Goal: Task Accomplishment & Management: Use online tool/utility

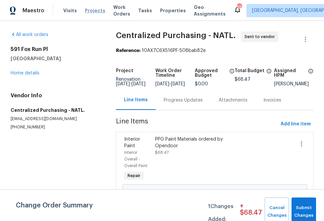
click at [85, 10] on span "Projects" at bounding box center [95, 10] width 21 height 7
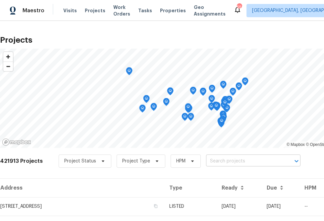
click at [223, 163] on input "text" at bounding box center [244, 161] width 76 height 10
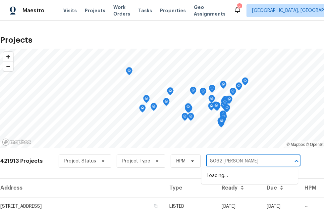
type input "8062 holland"
click at [240, 177] on li "[STREET_ADDRESS]" at bounding box center [249, 175] width 96 height 11
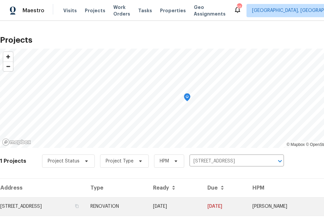
scroll to position [16, 0]
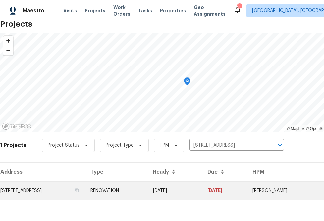
click at [82, 190] on td "[STREET_ADDRESS]" at bounding box center [42, 190] width 85 height 19
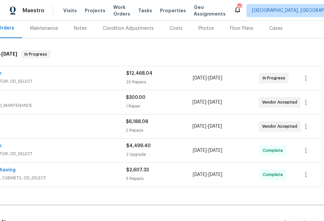
scroll to position [151, 50]
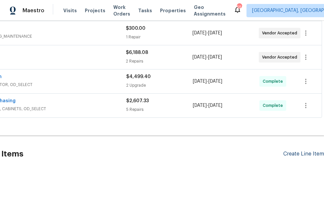
click at [290, 151] on div "Create Line Item" at bounding box center [303, 154] width 41 height 6
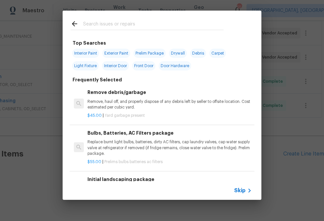
click at [240, 192] on span "Skip" at bounding box center [239, 190] width 11 height 7
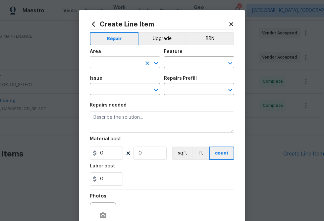
click at [130, 64] on input "text" at bounding box center [116, 63] width 52 height 10
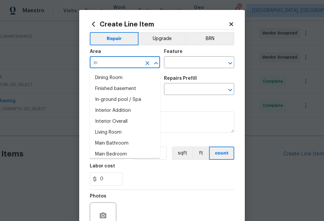
type input "i"
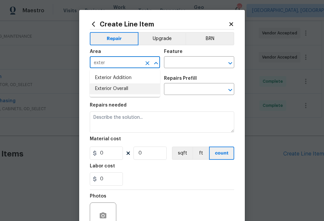
click at [129, 85] on li "Exterior Overall" at bounding box center [125, 88] width 70 height 11
type input "Exterior Overall"
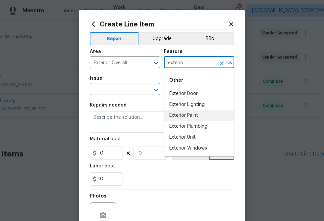
click at [176, 118] on li "Exterior Paint" at bounding box center [199, 115] width 70 height 11
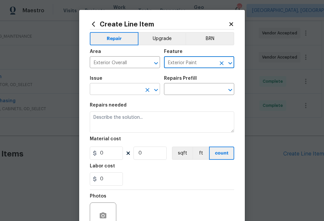
type input "Exterior Paint"
click at [123, 90] on input "text" at bounding box center [116, 90] width 52 height 10
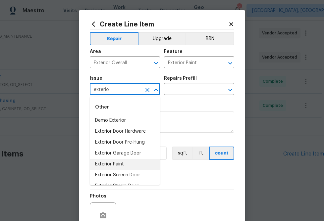
drag, startPoint x: 122, startPoint y: 163, endPoint x: 143, endPoint y: 132, distance: 37.6
click at [122, 163] on li "Exterior Paint" at bounding box center [125, 164] width 70 height 11
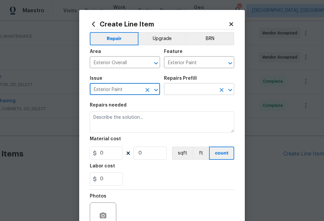
type input "Exterior Paint"
click at [174, 93] on input "text" at bounding box center [190, 90] width 52 height 10
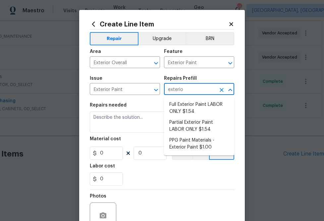
type input "exterior"
click at [192, 143] on li "PPG Paint Materials - Exterior Paint $1.00" at bounding box center [199, 144] width 70 height 18
type input "Overall Paint"
type input "PPG Paint Materials - Exterior Paint $1.00"
type textarea "PPG Paint Materials ordered by Opendoor"
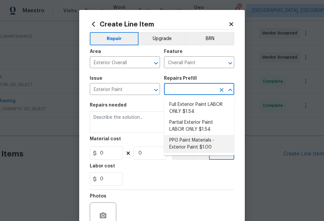
type input "1"
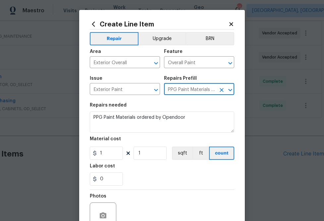
type input "PPG Paint Materials - Exterior Paint $1.00"
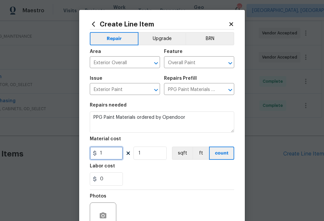
click at [115, 156] on input "1" at bounding box center [106, 153] width 33 height 13
paste input "text"
click at [107, 155] on input "1" at bounding box center [106, 153] width 33 height 13
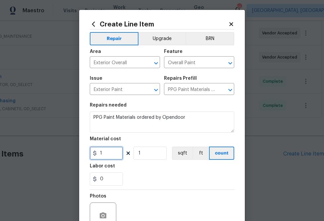
paste input "203.95"
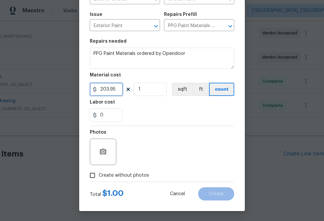
type input "203.95"
click at [127, 173] on span "Create without photos" at bounding box center [124, 175] width 50 height 7
click at [99, 173] on input "Create without photos" at bounding box center [92, 175] width 13 height 13
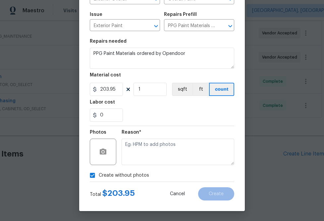
click at [131, 171] on label "Create without photos" at bounding box center [117, 175] width 63 height 13
click at [99, 171] on input "Create without photos" at bounding box center [92, 175] width 13 height 13
click at [126, 178] on span "Create without photos" at bounding box center [124, 175] width 50 height 7
click at [99, 178] on input "Create without photos" at bounding box center [92, 175] width 13 height 13
checkbox input "true"
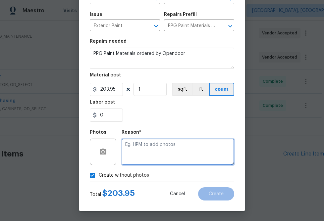
click at [147, 149] on textarea at bounding box center [177, 152] width 113 height 26
type textarea "n.a"
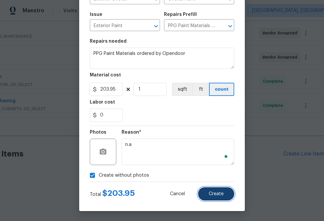
click at [231, 192] on button "Create" at bounding box center [216, 193] width 36 height 13
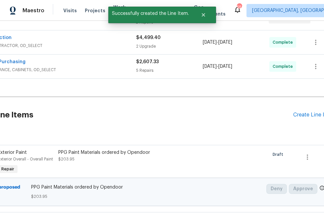
scroll to position [190, 0]
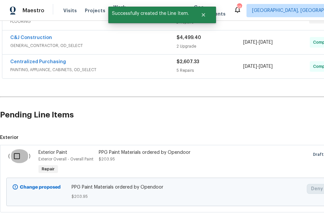
click at [16, 157] on input "checkbox" at bounding box center [19, 156] width 19 height 14
checkbox input "true"
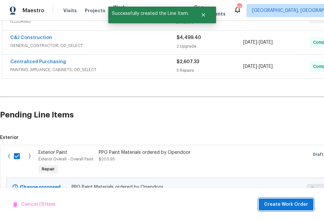
click at [279, 208] on span "Create Work Order" at bounding box center [286, 205] width 44 height 8
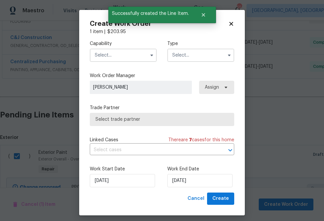
click at [127, 62] on div "Capability Type" at bounding box center [162, 51] width 144 height 32
click at [127, 59] on input "text" at bounding box center [123, 55] width 67 height 13
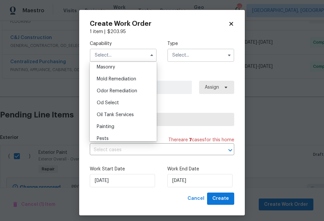
scroll to position [506, 0]
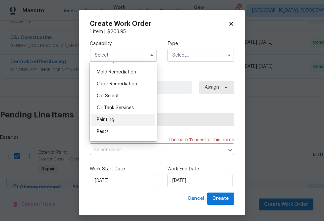
click at [118, 116] on div "Painting" at bounding box center [123, 120] width 64 height 12
type input "Painting"
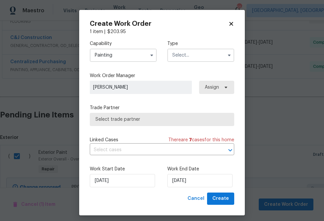
click at [193, 54] on input "text" at bounding box center [200, 55] width 67 height 13
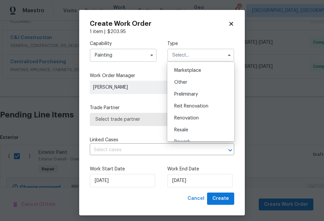
scroll to position [150, 0]
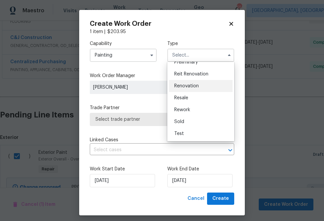
click at [196, 84] on span "Renovation" at bounding box center [186, 86] width 24 height 5
type input "Renovation"
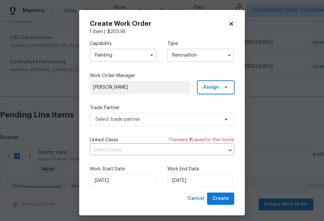
click at [229, 86] on span "Assign" at bounding box center [215, 87] width 37 height 13
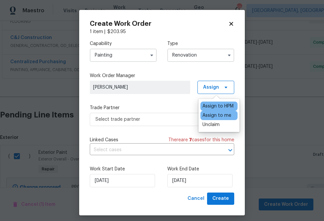
click at [216, 113] on div "Assign to me" at bounding box center [216, 115] width 29 height 7
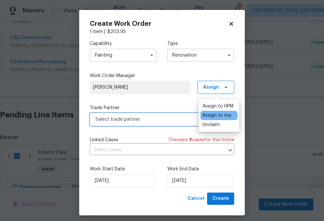
click at [156, 121] on span "Select trade partner" at bounding box center [156, 119] width 123 height 7
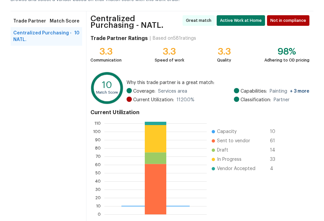
scroll to position [73, 0]
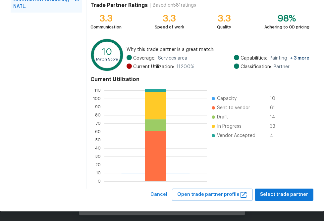
click at [275, 201] on div "Browse trade partner matches Browse and select a vendor based on their match sc…" at bounding box center [162, 74] width 324 height 275
click at [275, 197] on span "Select trade partner" at bounding box center [284, 195] width 48 height 8
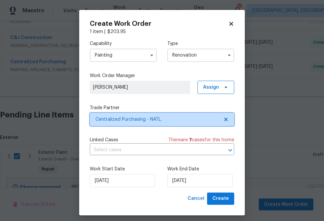
scroll to position [0, 0]
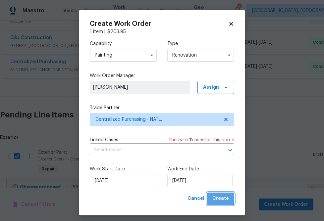
click at [219, 196] on span "Create" at bounding box center [220, 199] width 17 height 8
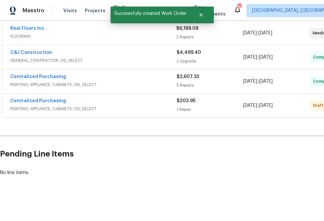
scroll to position [175, 0]
click at [51, 103] on link "Centralized Purchasing" at bounding box center [38, 101] width 56 height 5
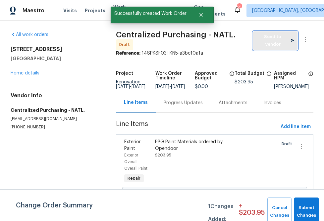
click at [281, 46] on button "Send to Vendor" at bounding box center [275, 40] width 44 height 19
